Goal: Book appointment/travel/reservation

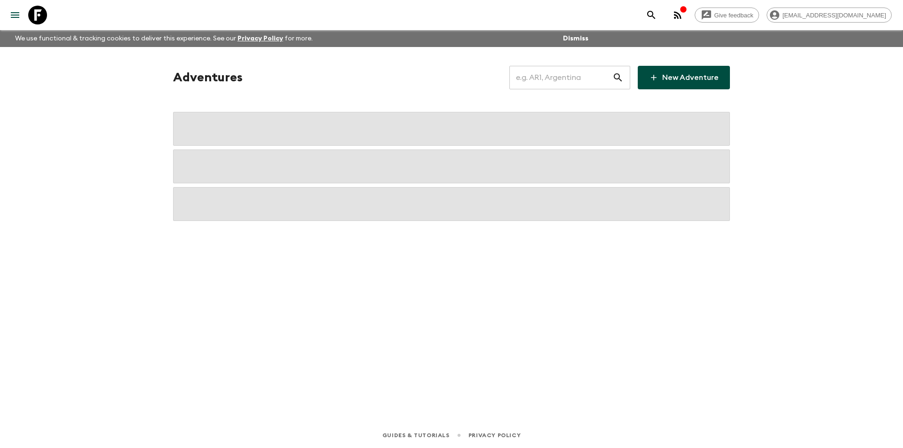
click at [535, 66] on input "text" at bounding box center [560, 77] width 103 height 26
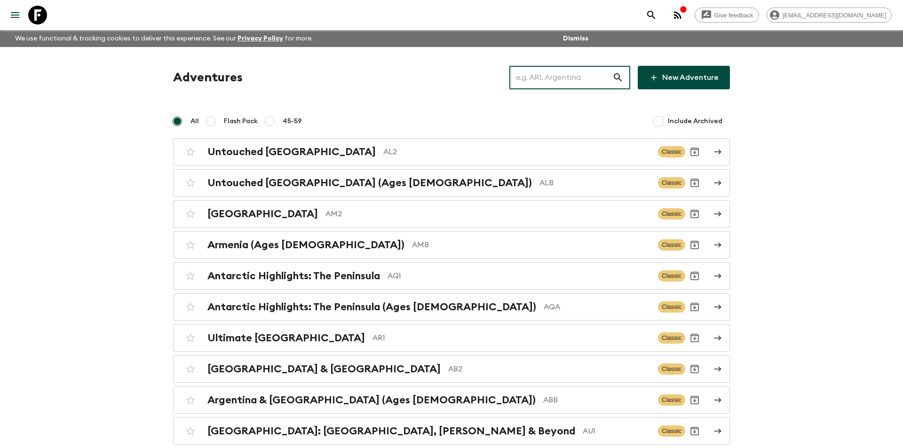
click at [535, 68] on input "text" at bounding box center [560, 77] width 103 height 26
click at [532, 86] on input "text" at bounding box center [560, 77] width 103 height 26
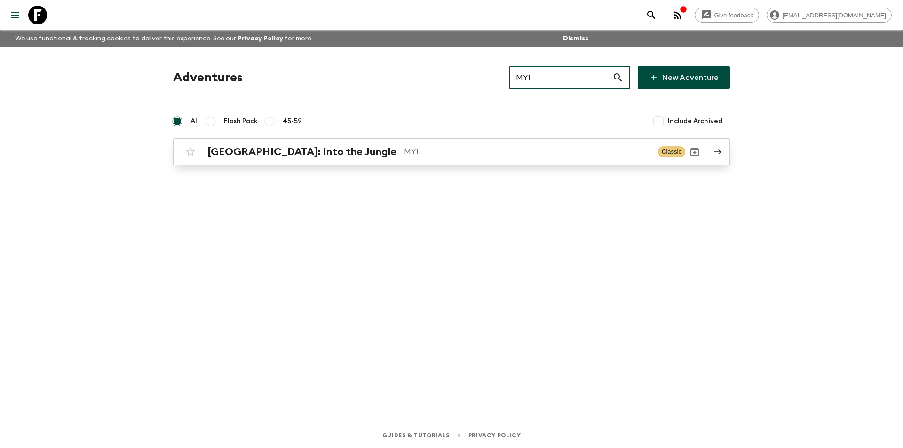
type input "MY1"
click at [471, 153] on p "MY1" at bounding box center [527, 151] width 246 height 11
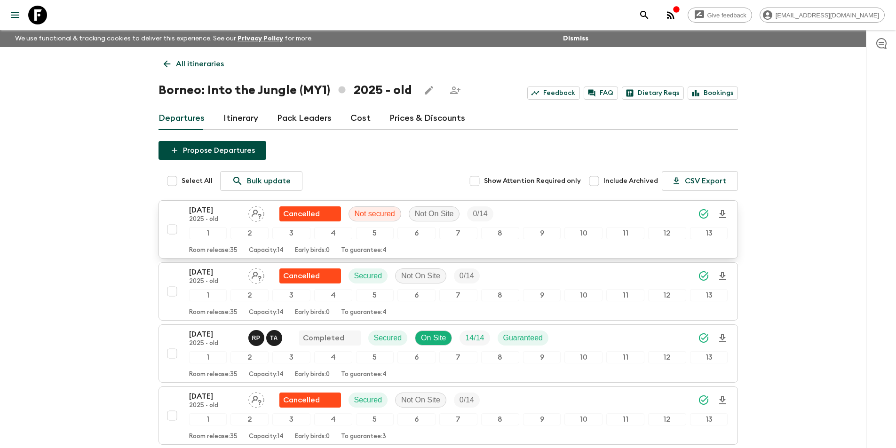
scroll to position [269, 0]
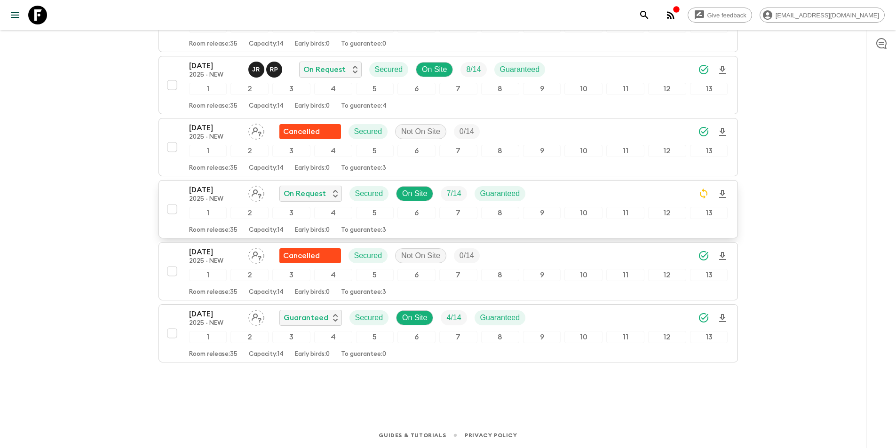
scroll to position [220, 0]
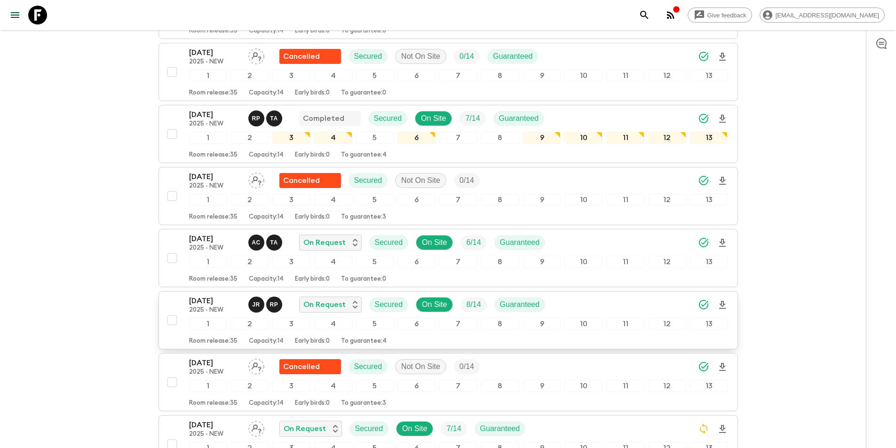
click at [203, 309] on p "2025 - NEW" at bounding box center [215, 311] width 52 height 8
